Goal: Communication & Community: Connect with others

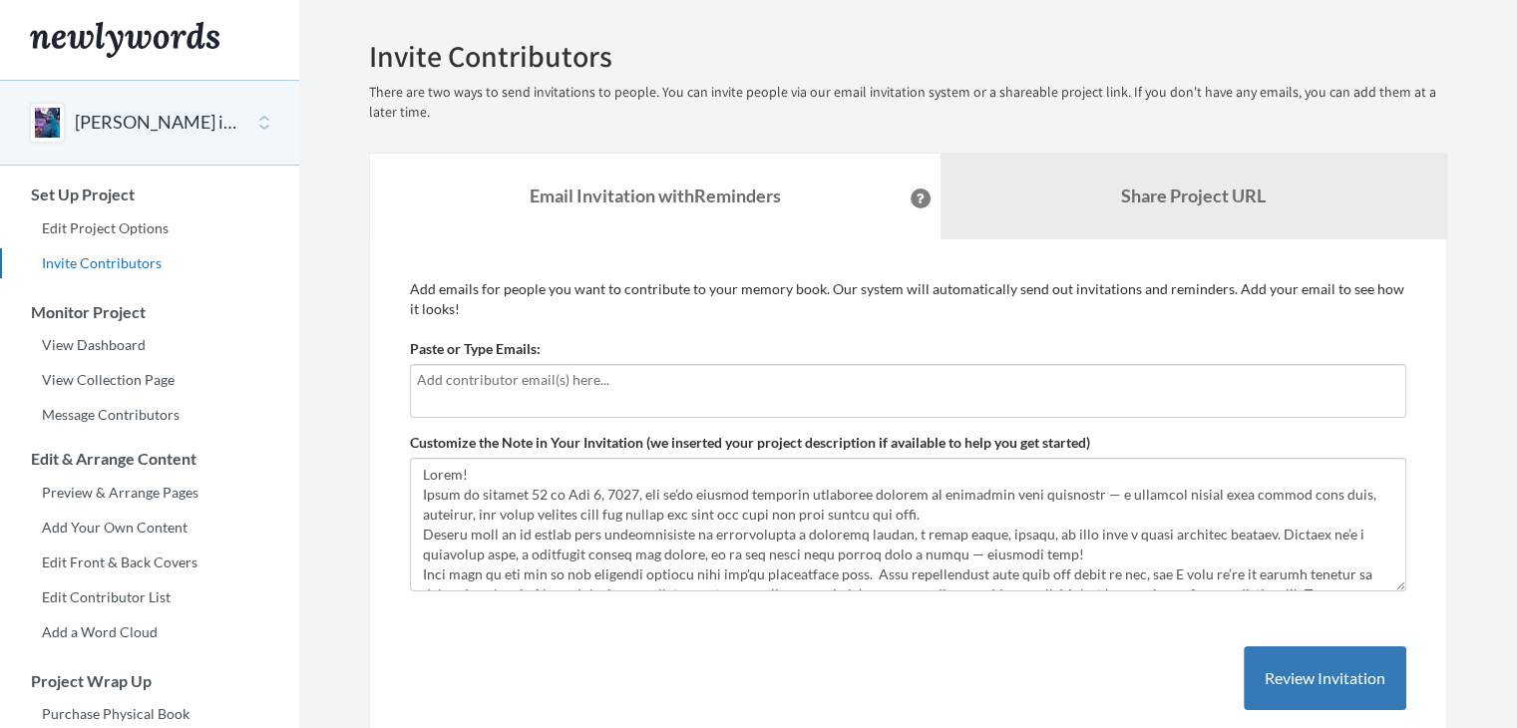
click at [527, 372] on input "text" at bounding box center [908, 380] width 982 height 22
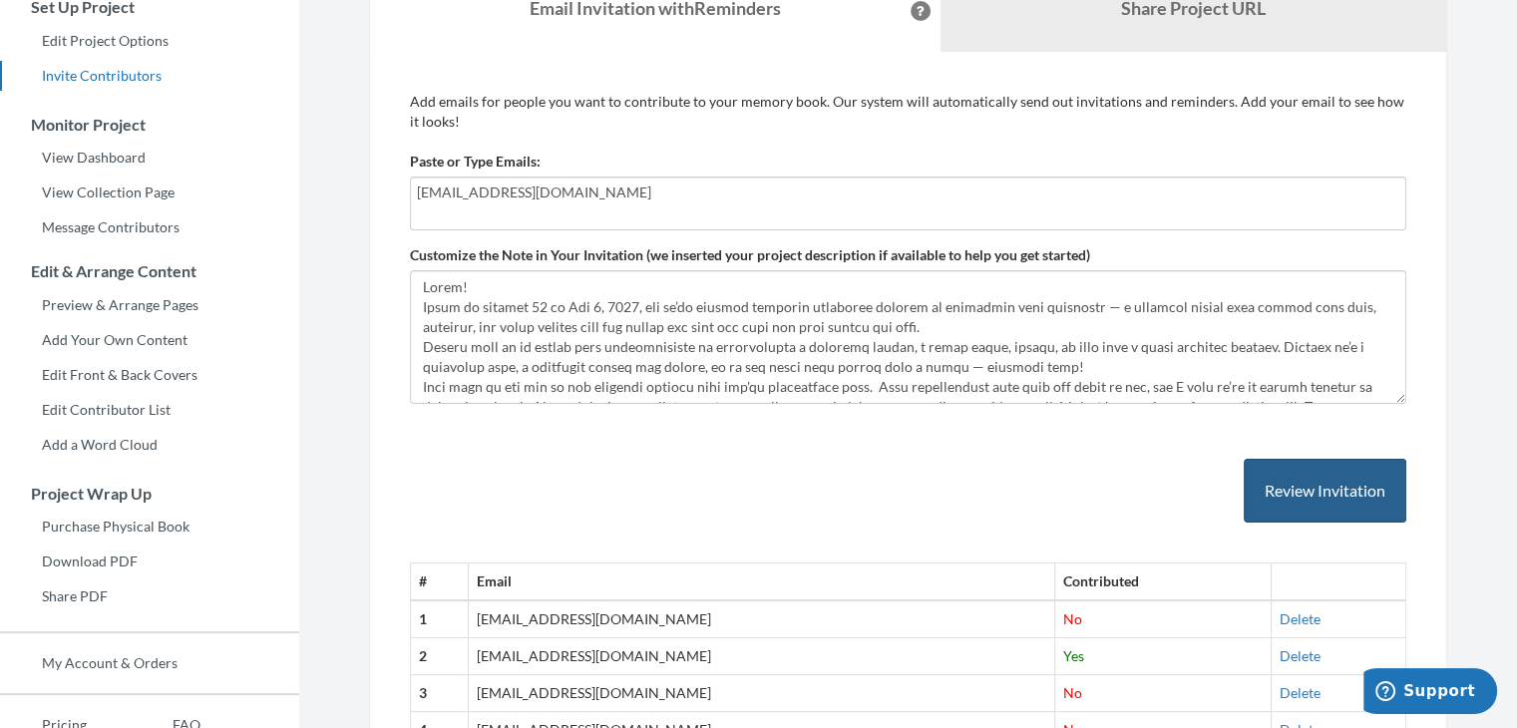
scroll to position [327, 0]
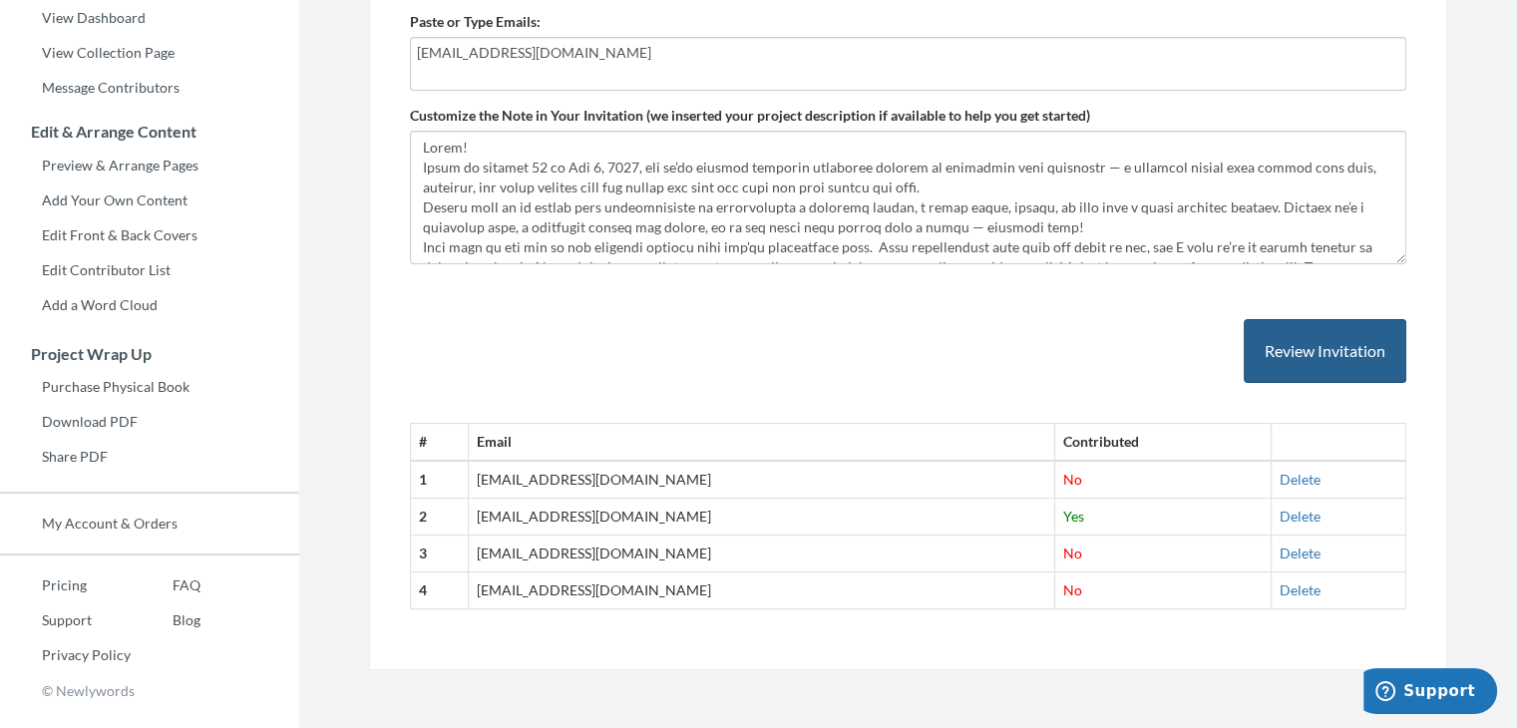
type input "[EMAIL_ADDRESS][DOMAIN_NAME]"
click at [1297, 360] on button "Review Invitation" at bounding box center [1325, 351] width 163 height 65
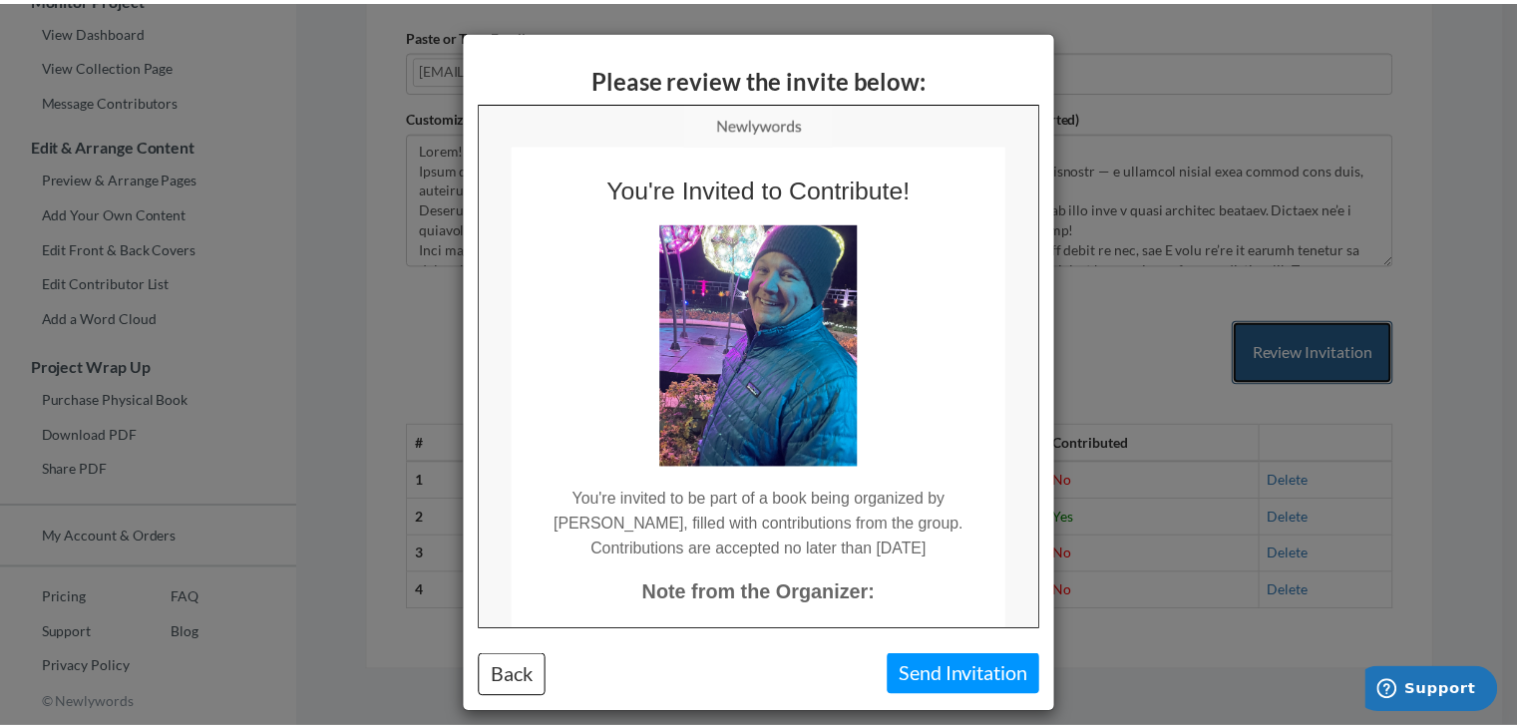
scroll to position [0, 0]
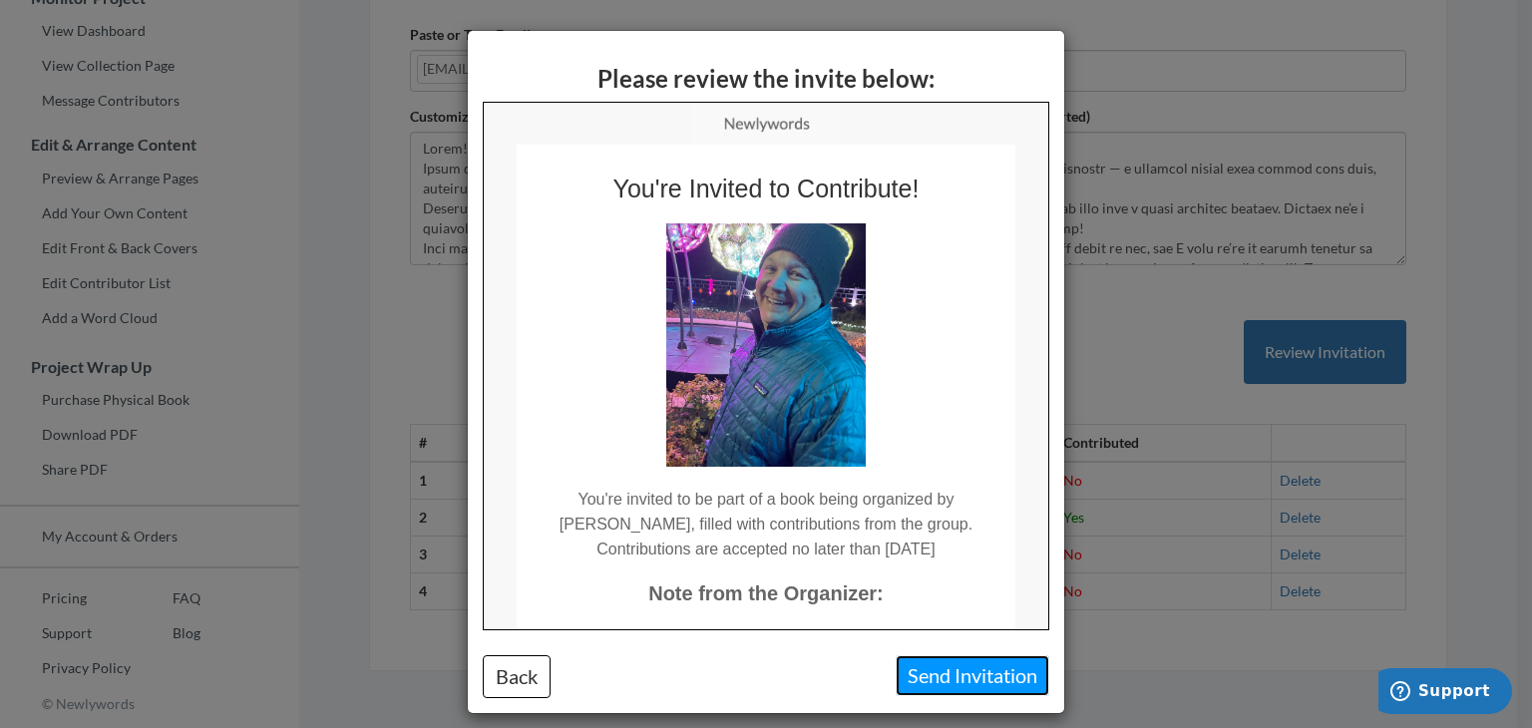
click at [985, 669] on button "Send Invitation" at bounding box center [973, 675] width 154 height 41
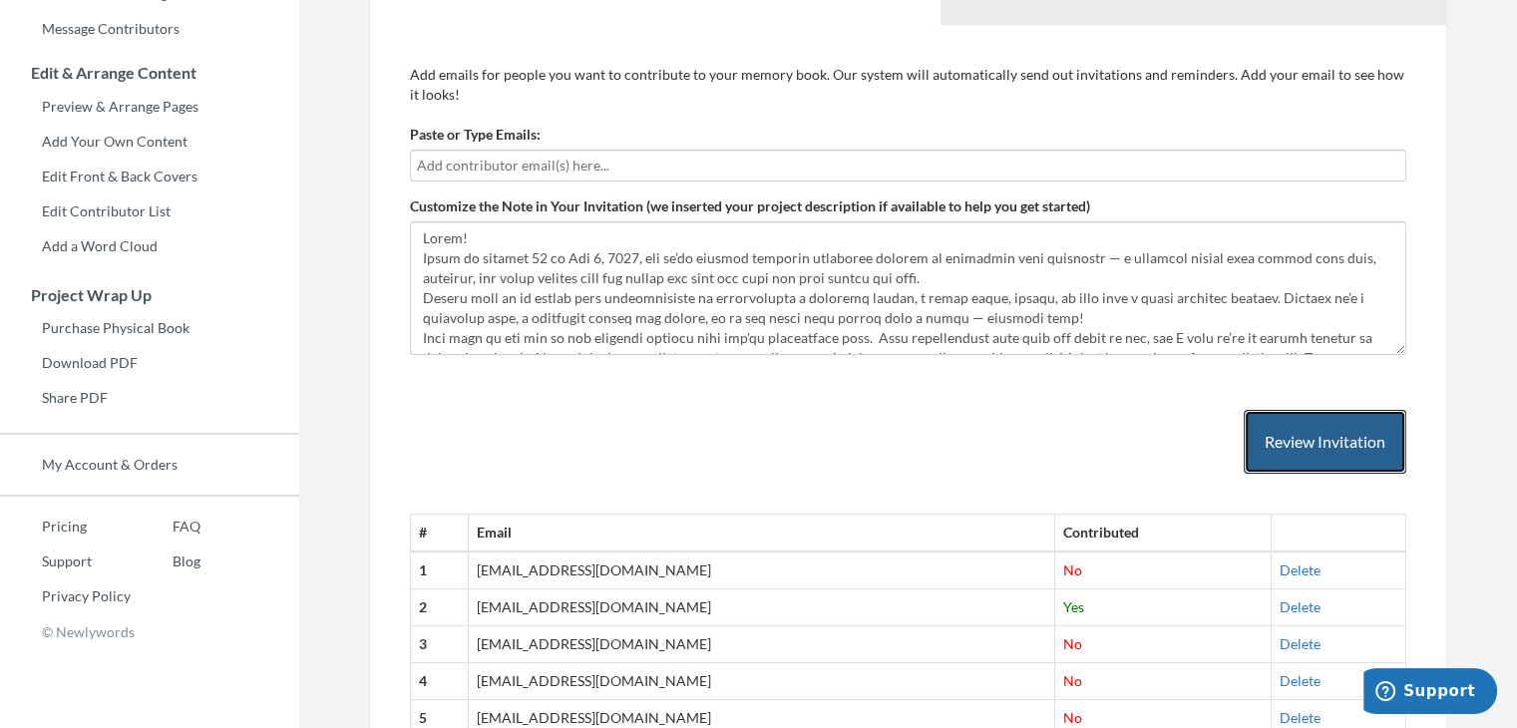
scroll to position [513, 0]
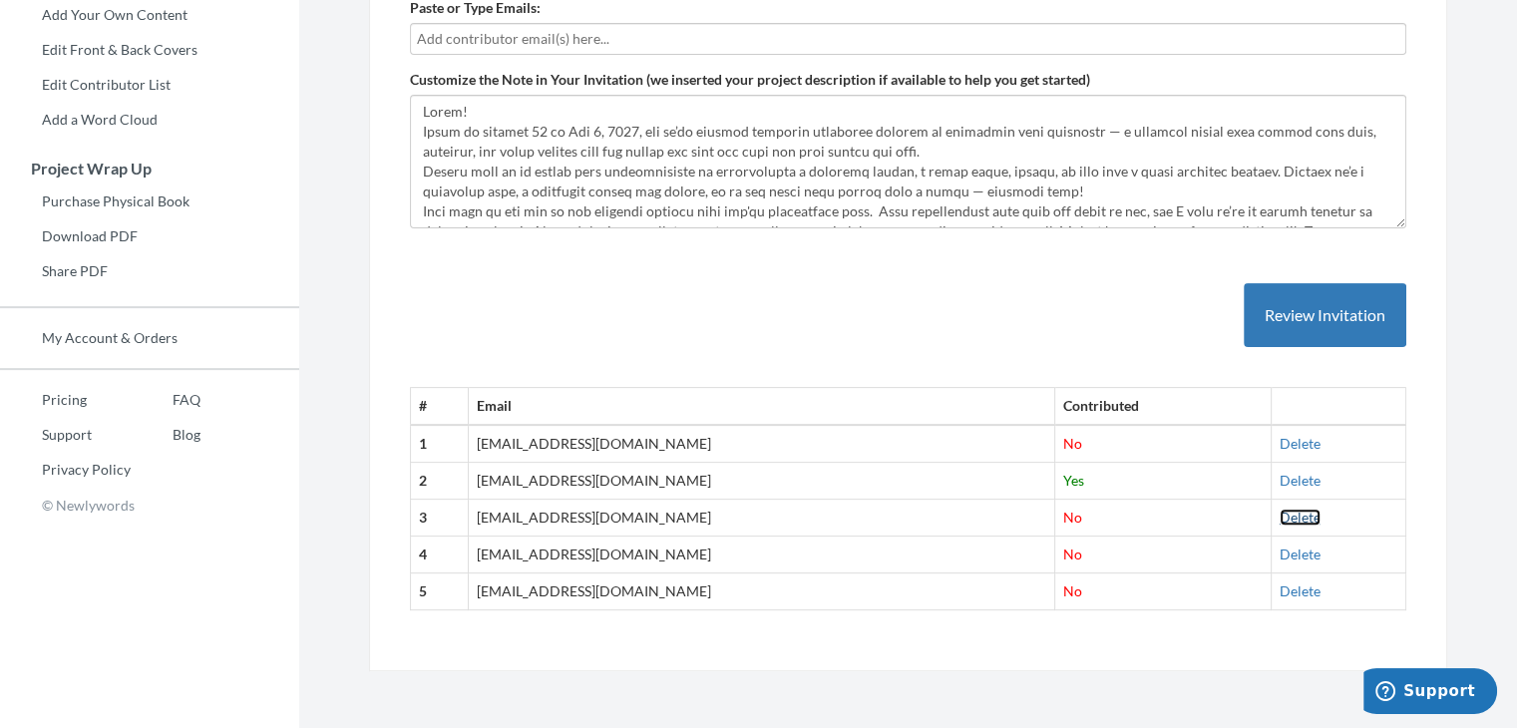
click at [1280, 516] on link "Delete" at bounding box center [1300, 517] width 41 height 17
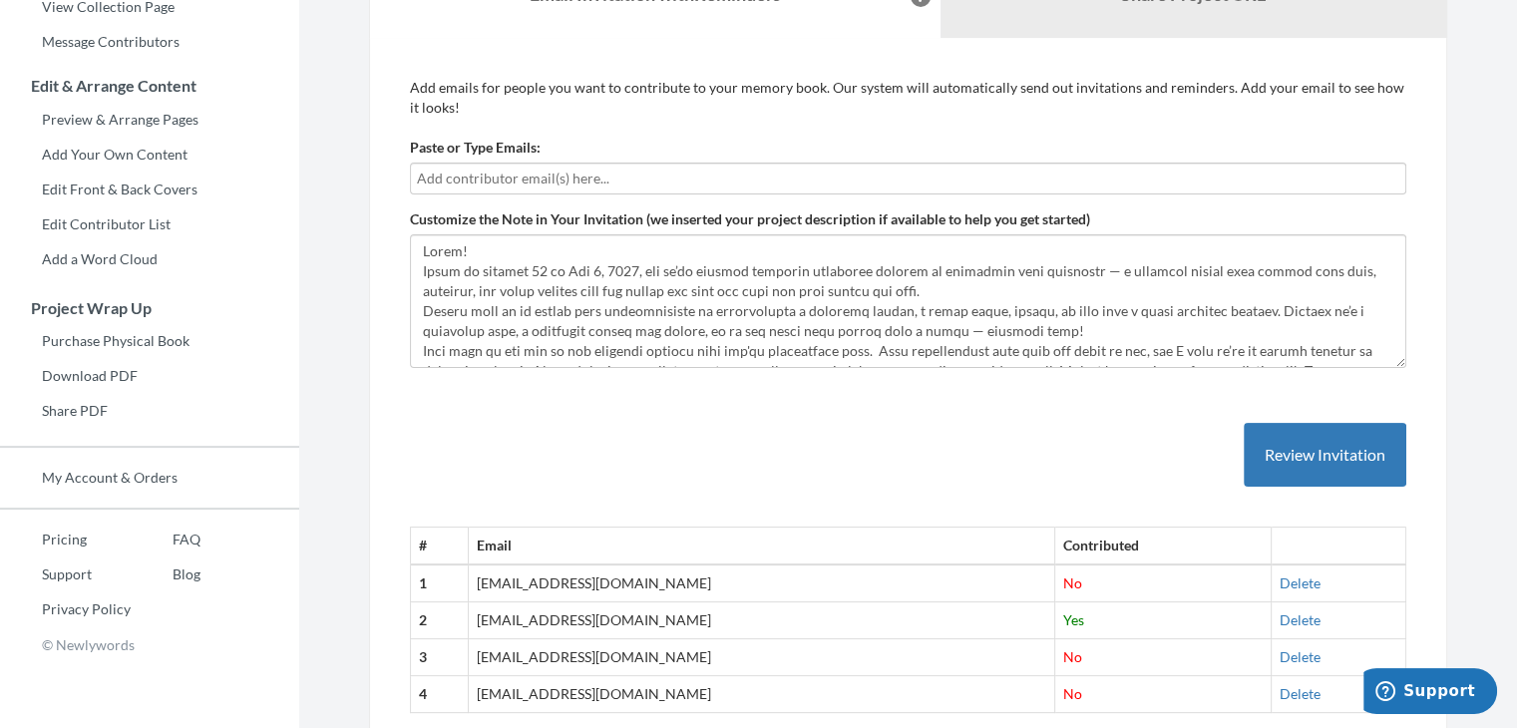
scroll to position [0, 0]
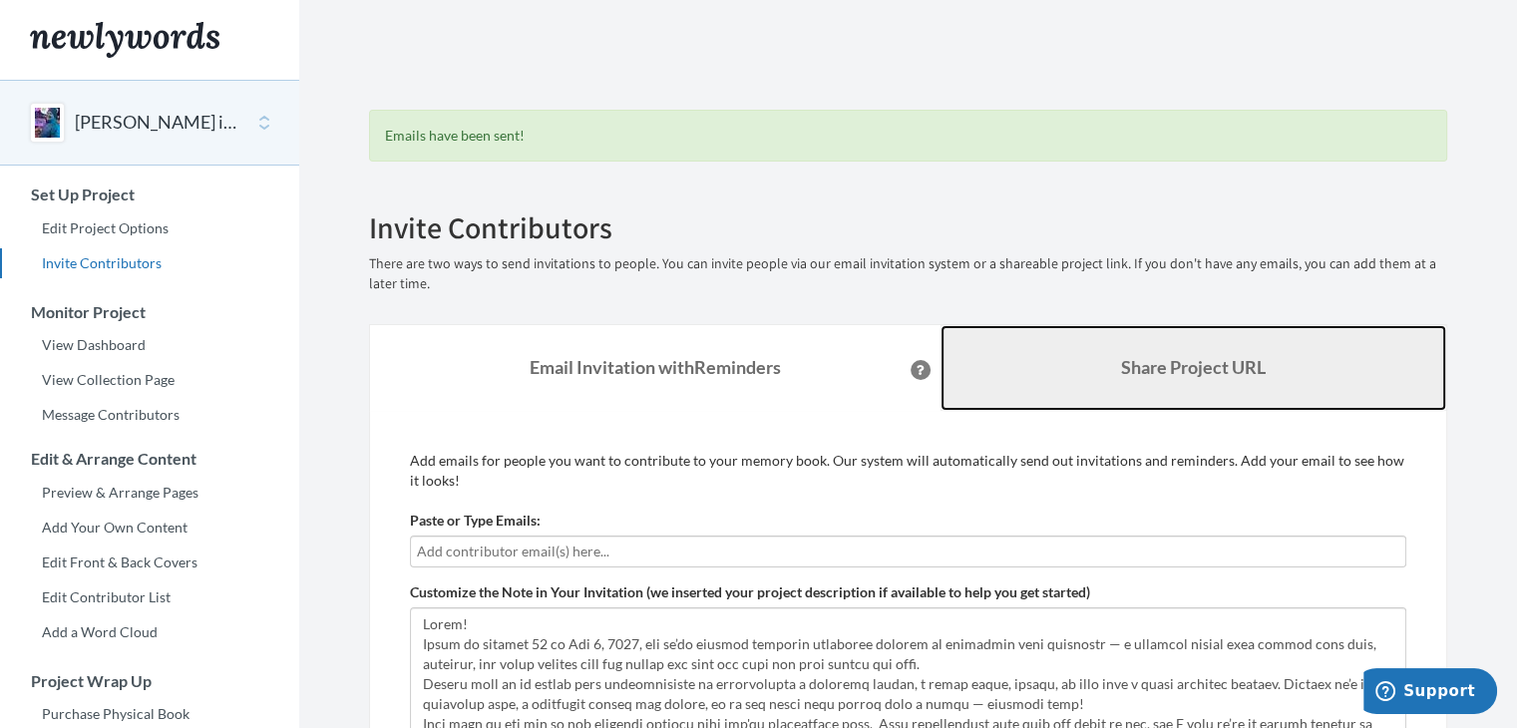
click at [1182, 366] on b "Share Project URL" at bounding box center [1193, 367] width 145 height 22
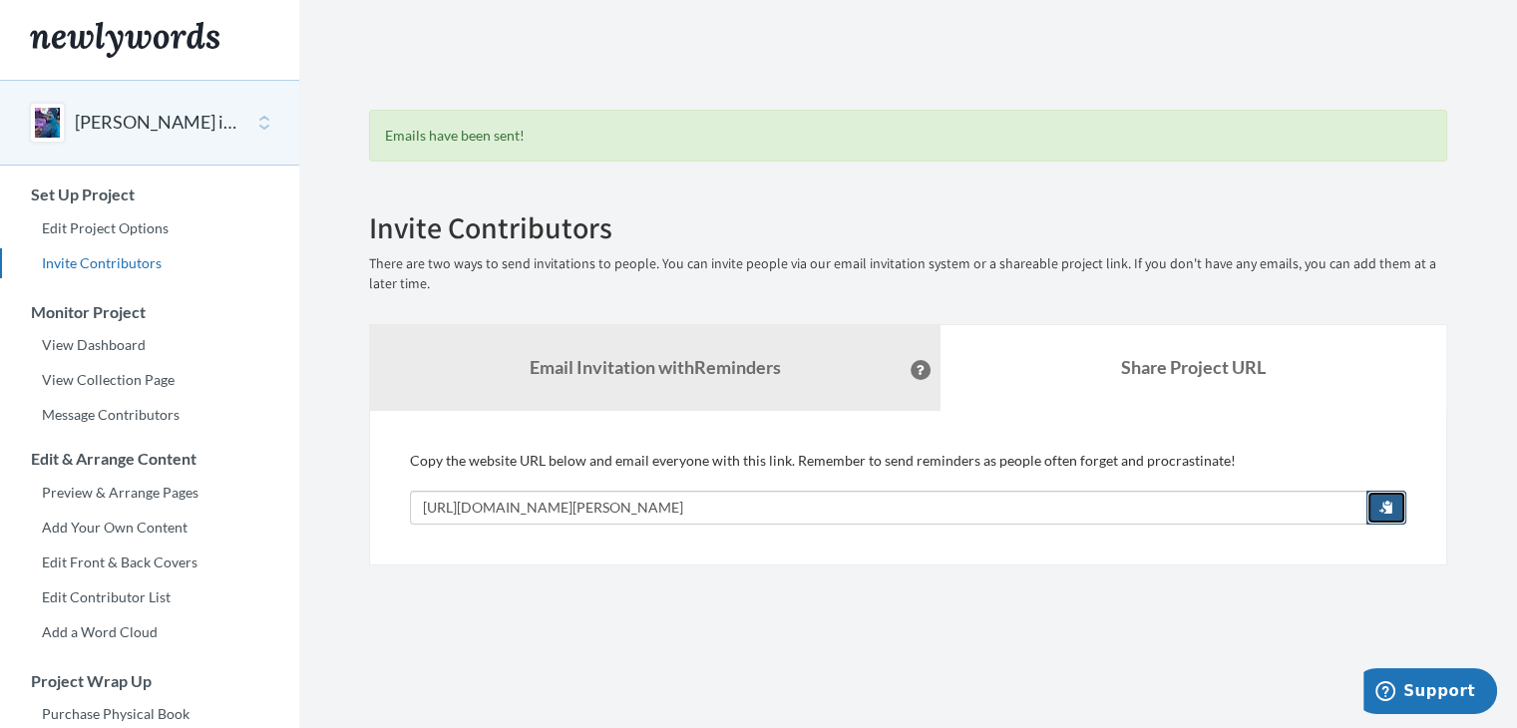
click at [1383, 504] on span "button" at bounding box center [1386, 507] width 14 height 14
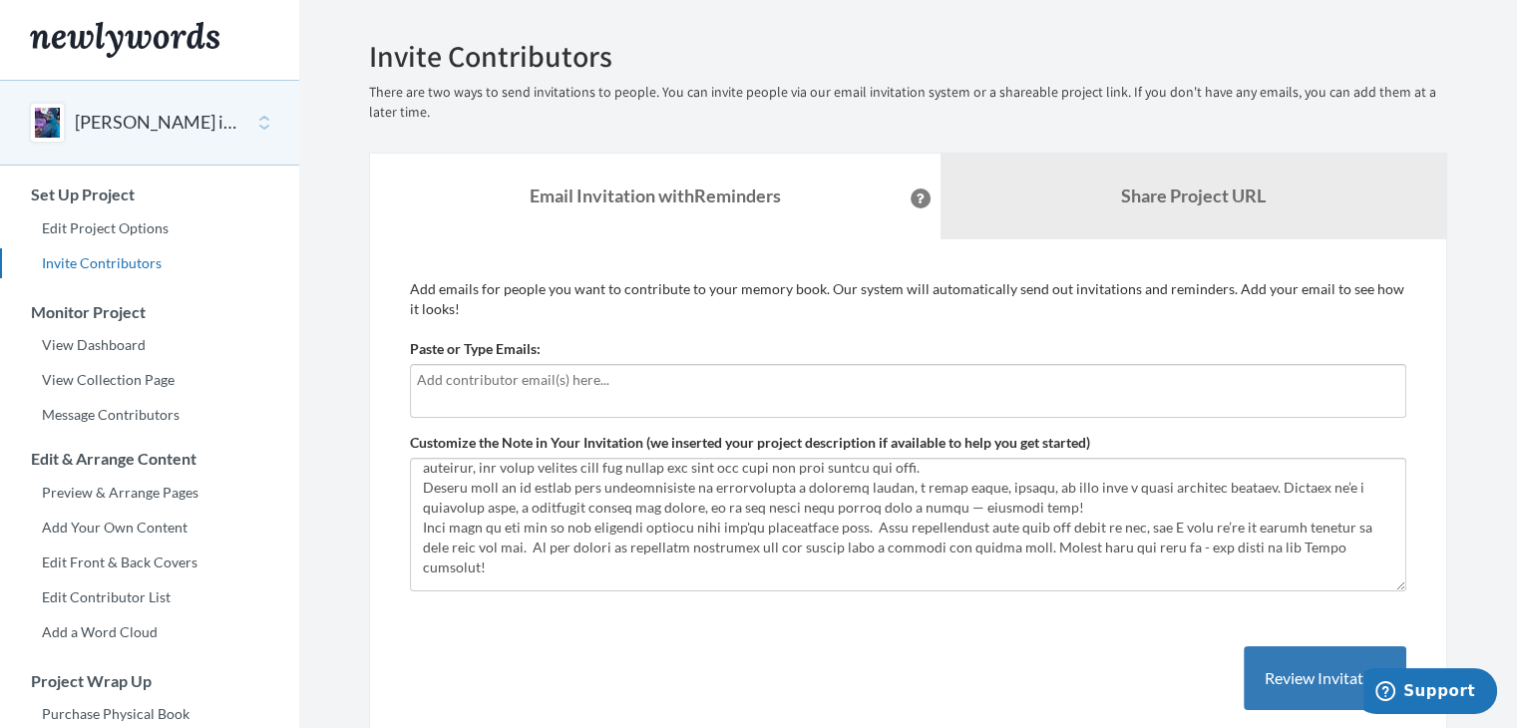
scroll to position [52, 0]
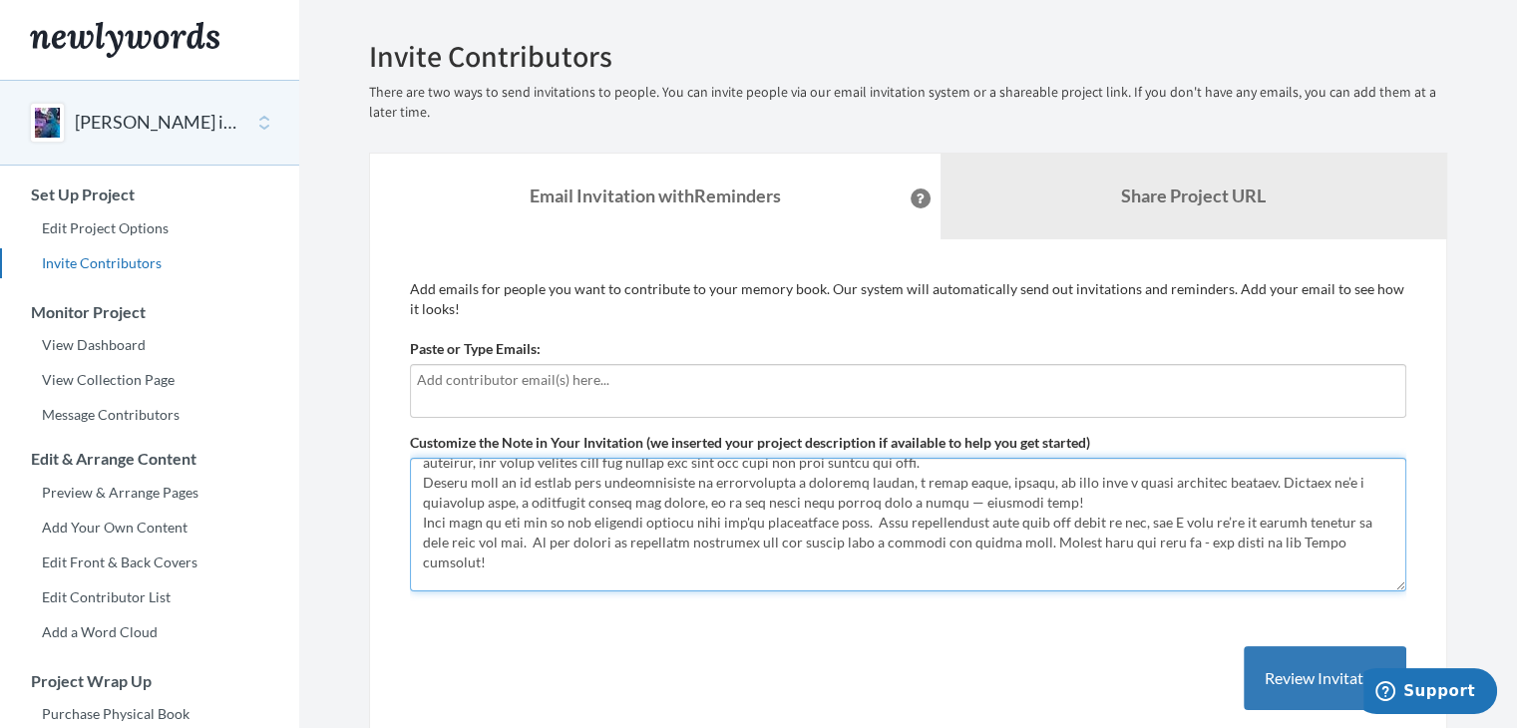
click at [683, 523] on textarea "Customize the Note in Your Invitation (we inserted your project description if …" at bounding box center [908, 525] width 996 height 134
click at [935, 523] on textarea "Customize the Note in Your Invitation (we inserted your project description if …" at bounding box center [908, 525] width 996 height 134
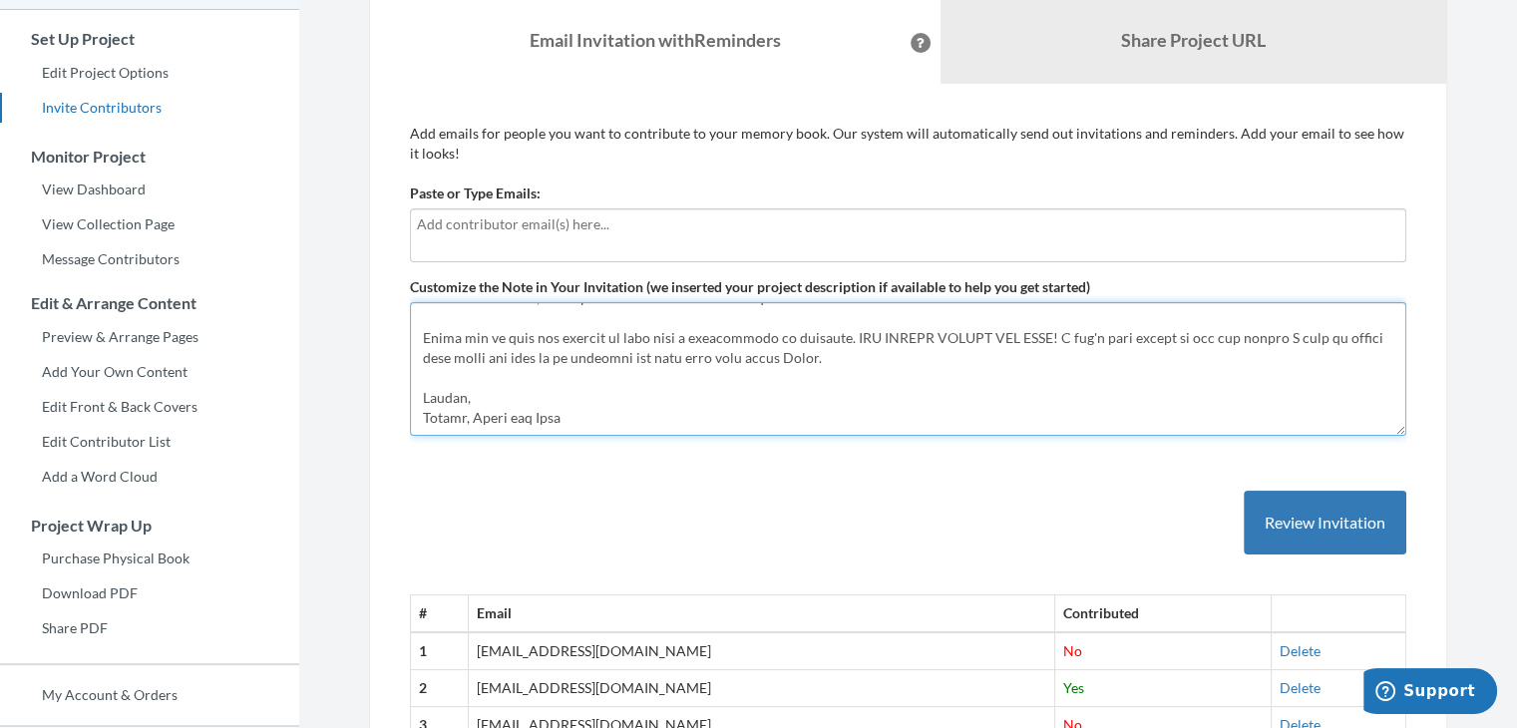
scroll to position [0, 0]
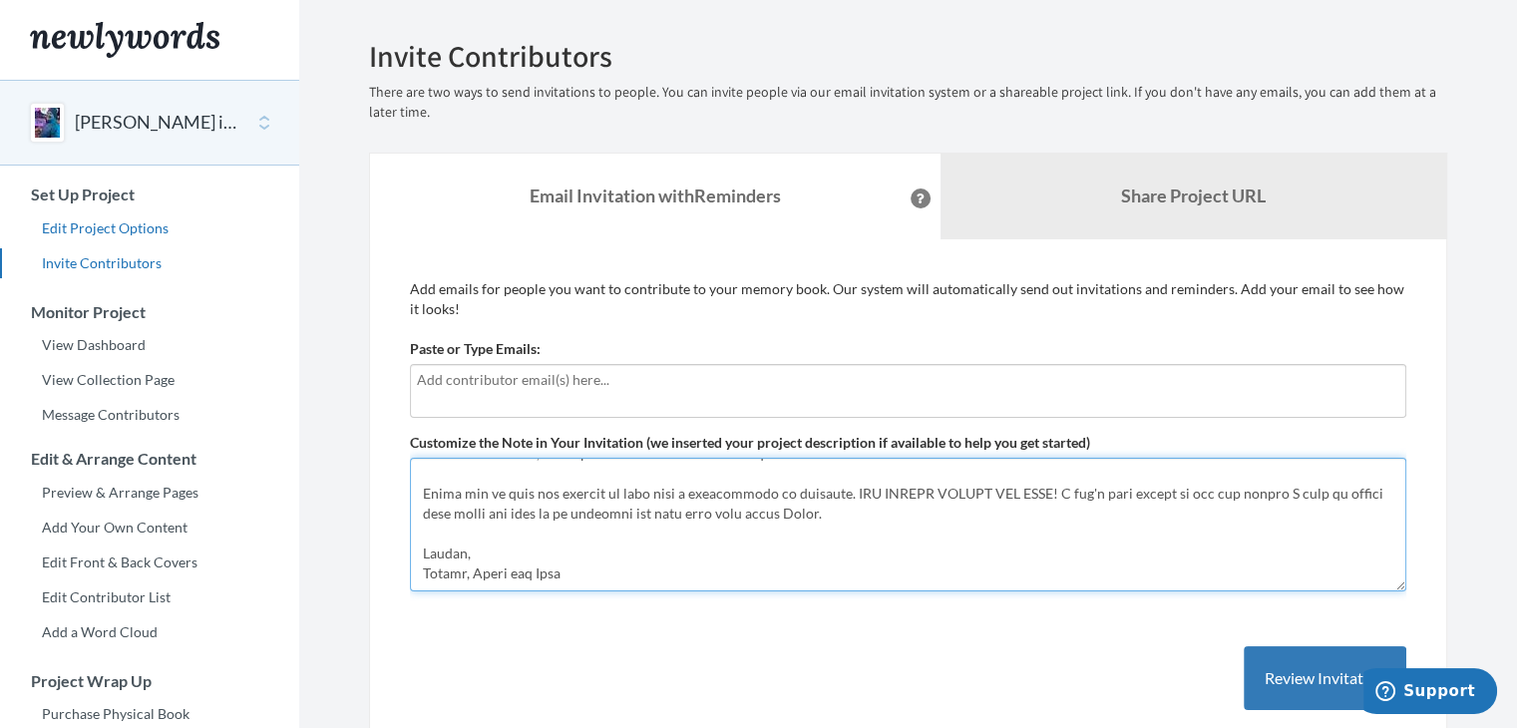
type textarea "Hello! Steve is turning 50 on May 2, 2026, and we’re putting together something…"
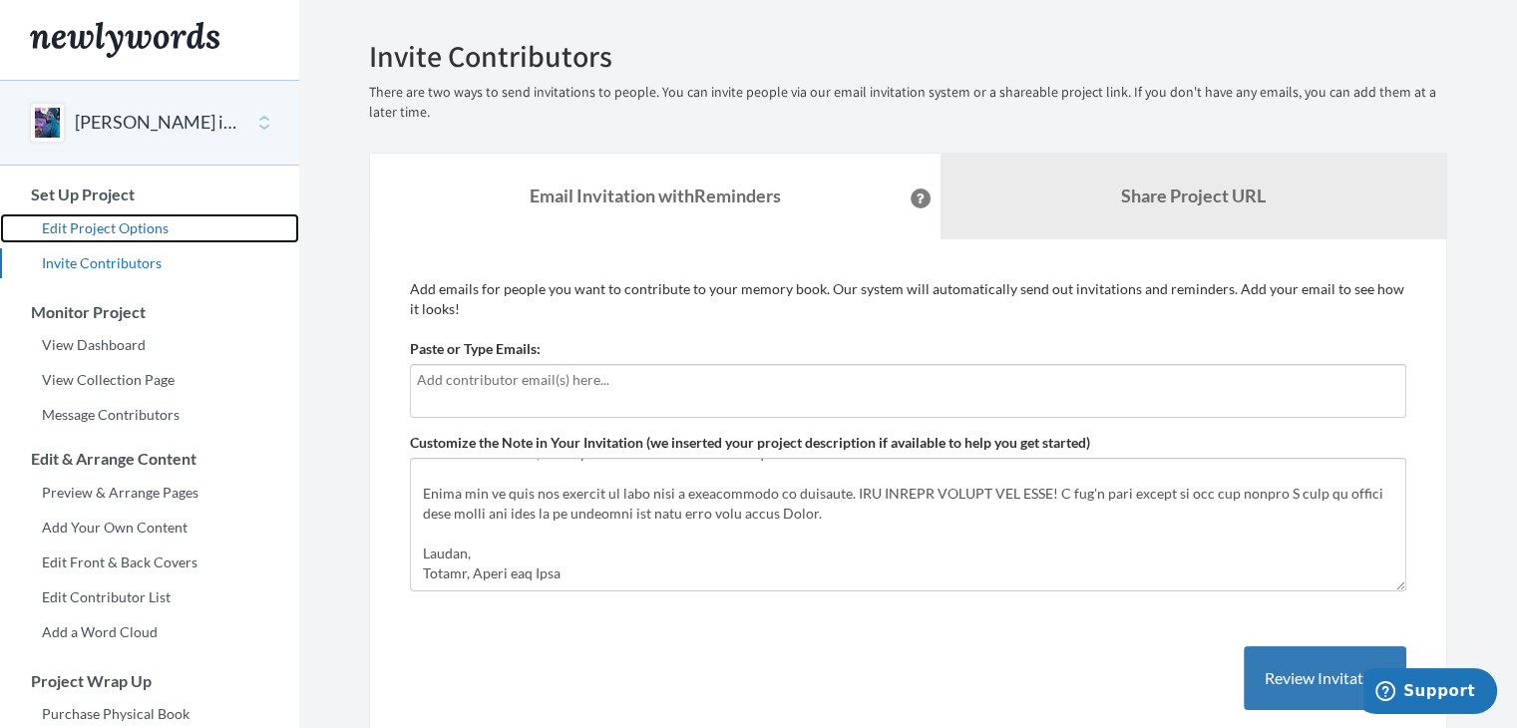
click at [153, 228] on link "Edit Project Options" at bounding box center [149, 228] width 299 height 30
